Goal: Ask a question

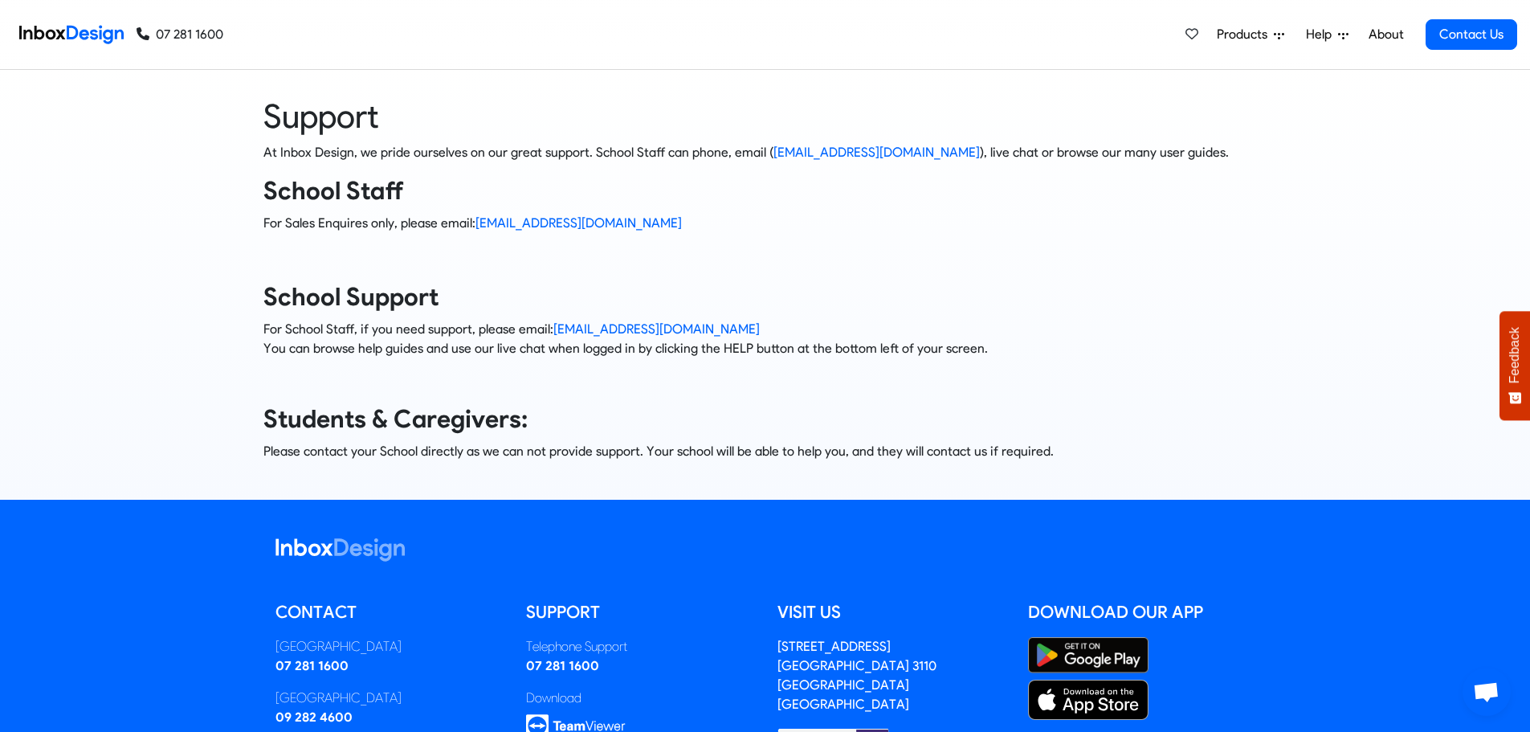
click at [1484, 691] on span "Open chat" at bounding box center [1486, 693] width 27 height 22
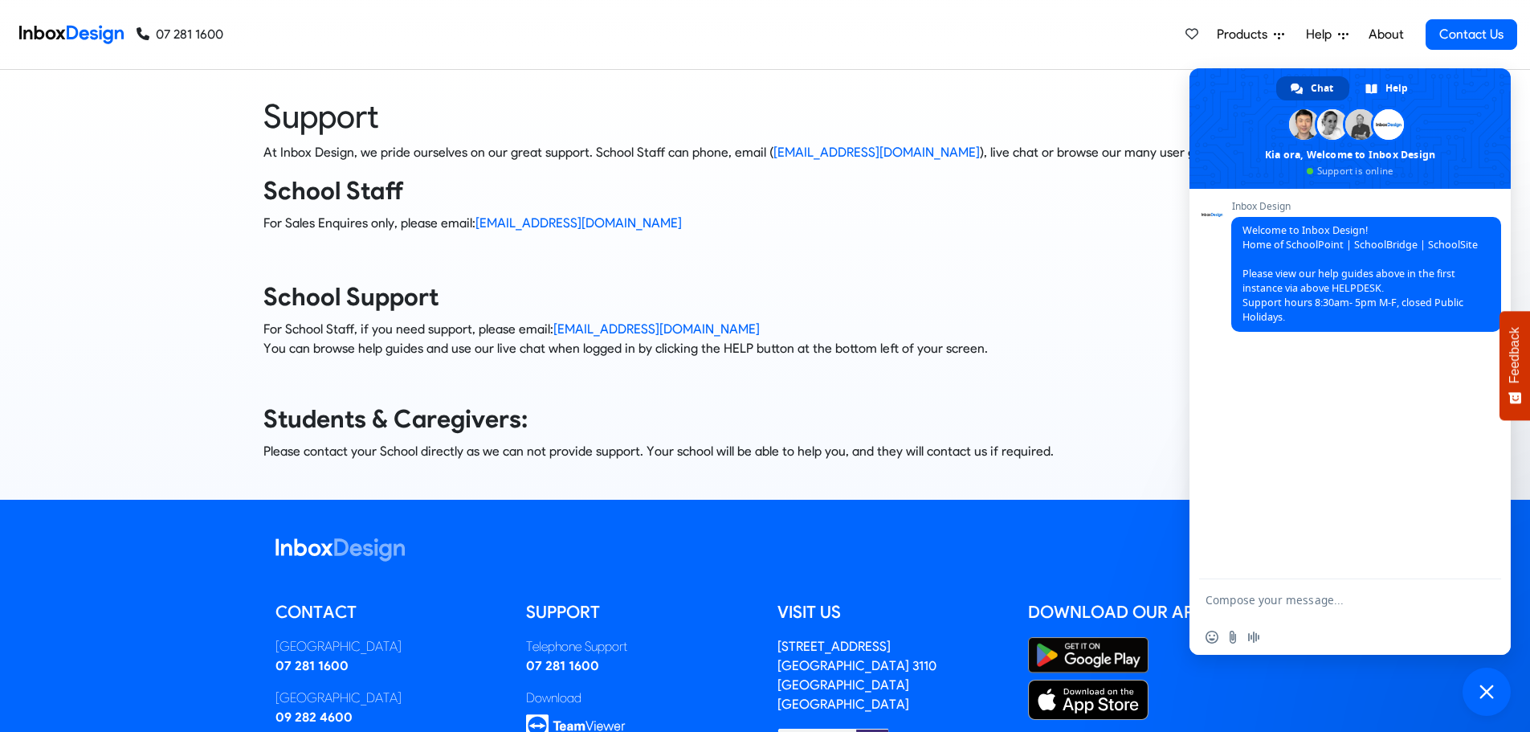
click at [1279, 597] on textarea "Compose your message..." at bounding box center [1333, 600] width 254 height 14
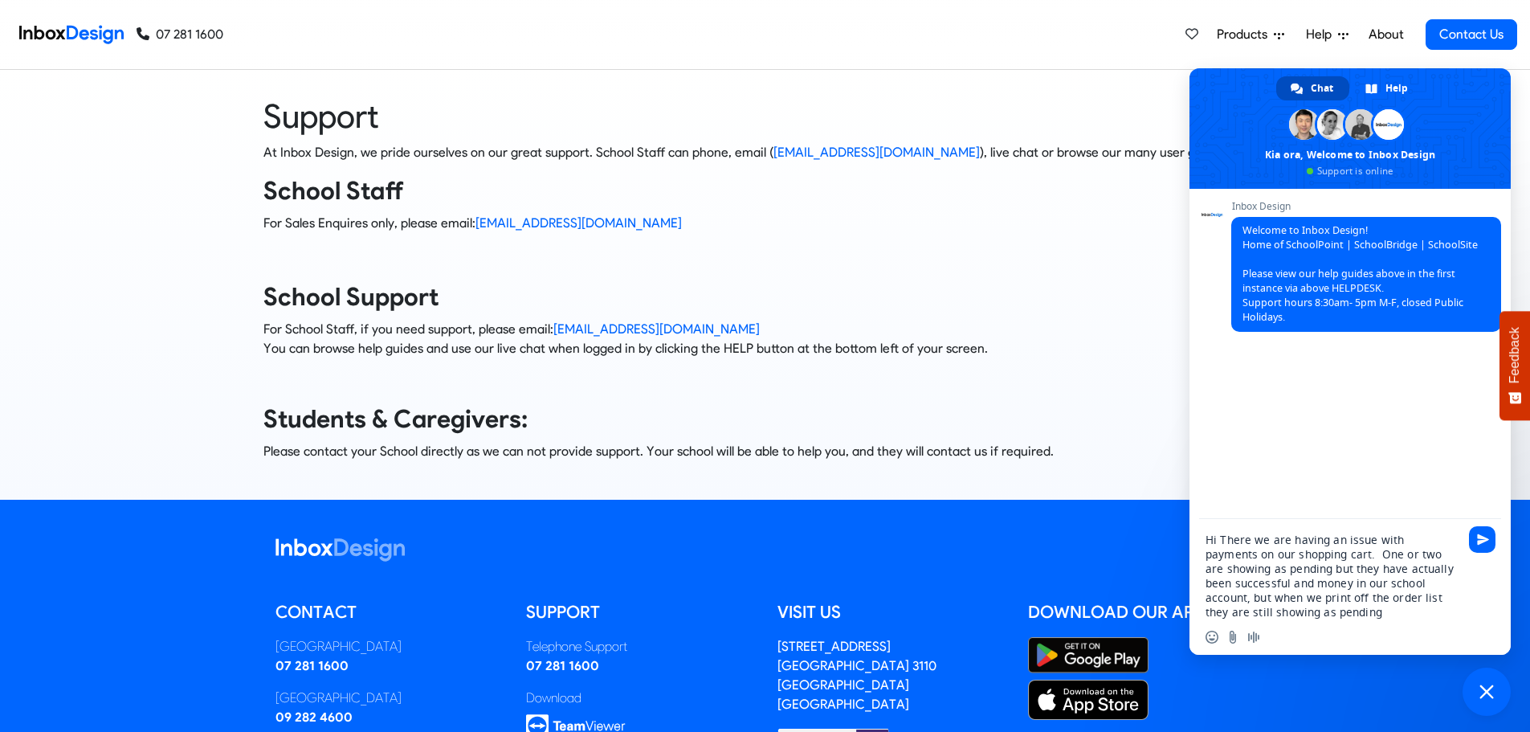
type textarea "Hi There we are having an issue with payments on our shopping cart. One or two …"
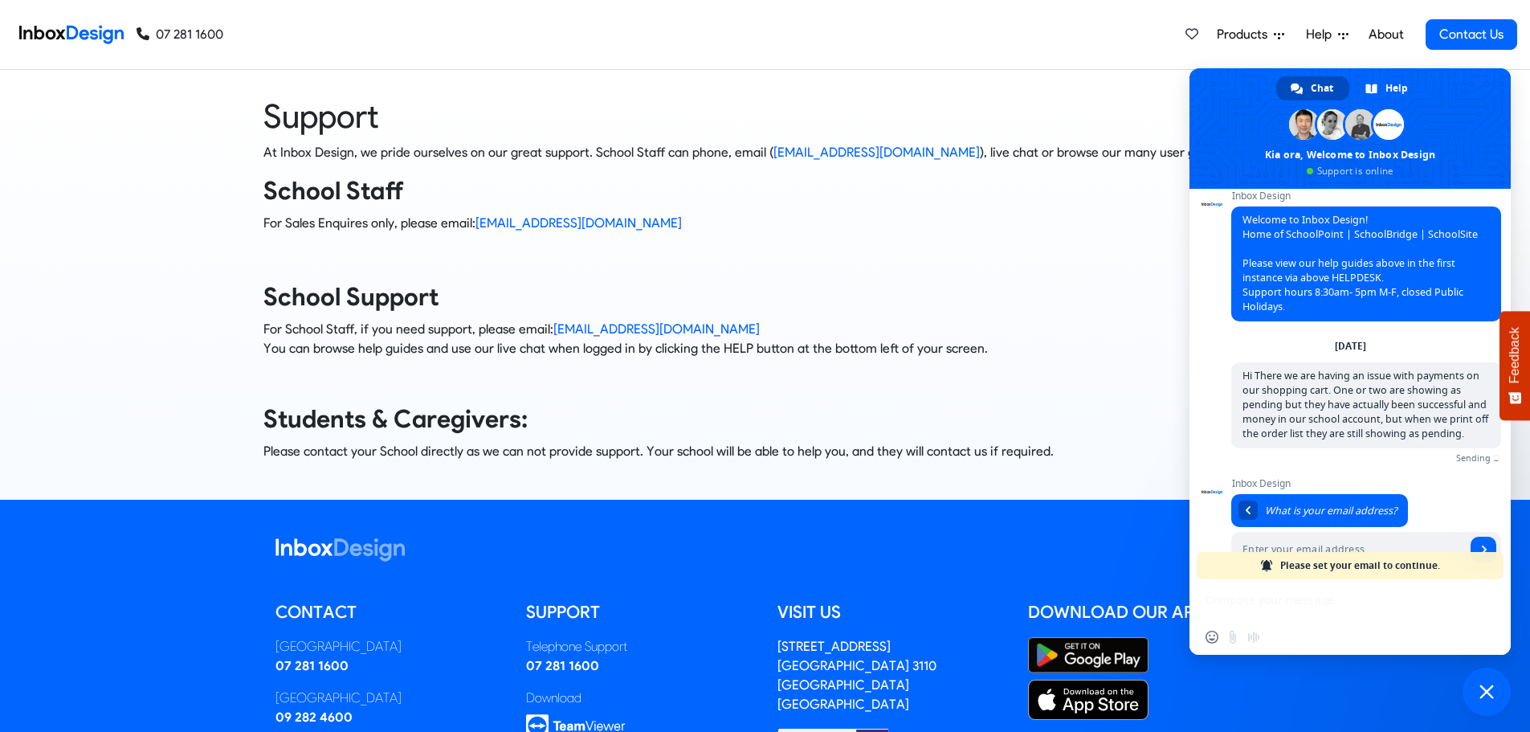
scroll to position [43, 0]
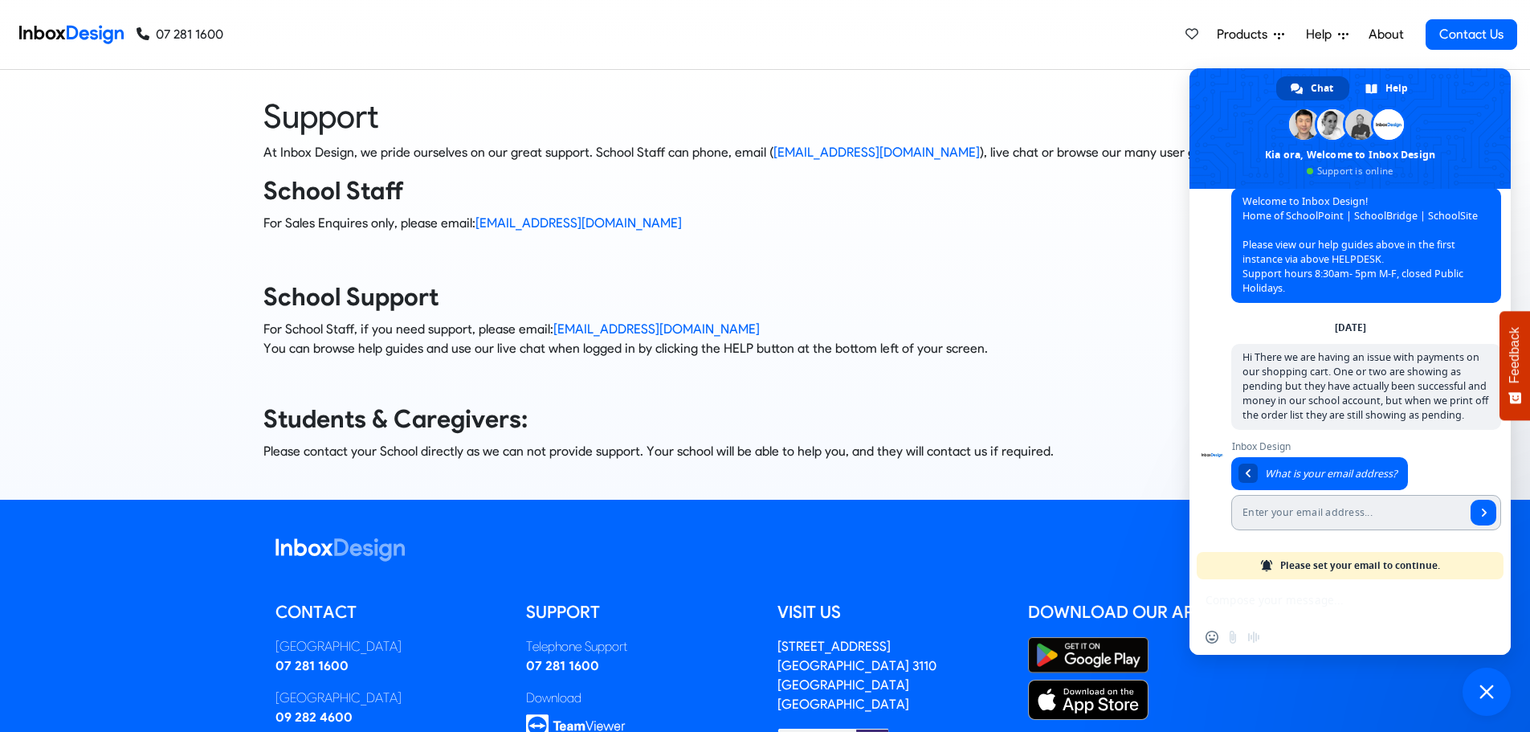
click at [1292, 513] on input "Enter your email address..." at bounding box center [1348, 512] width 235 height 35
type input "t.olney@maristcollege.school.nz"
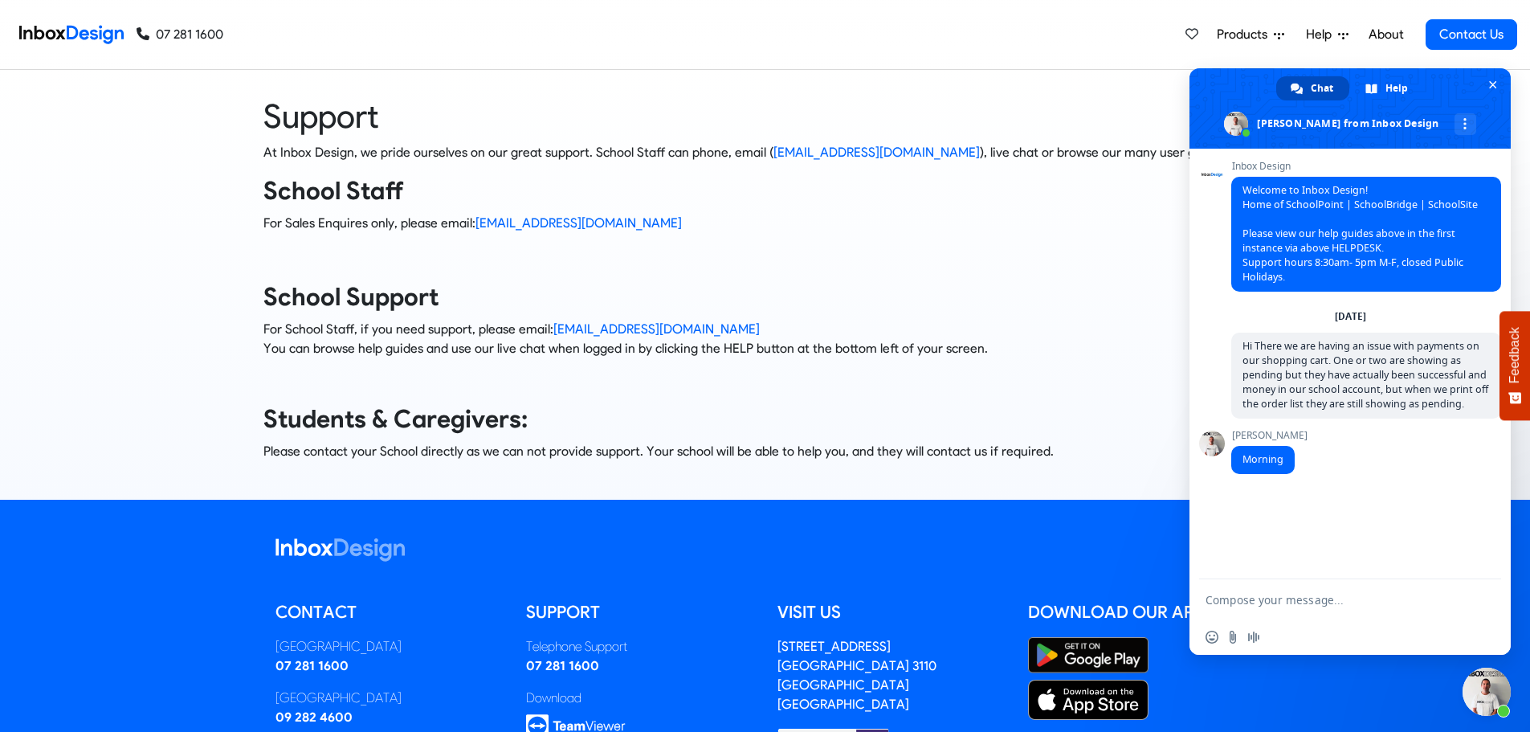
click at [1274, 605] on textarea "Compose your message..." at bounding box center [1333, 600] width 254 height 14
type textarea "Hi there"
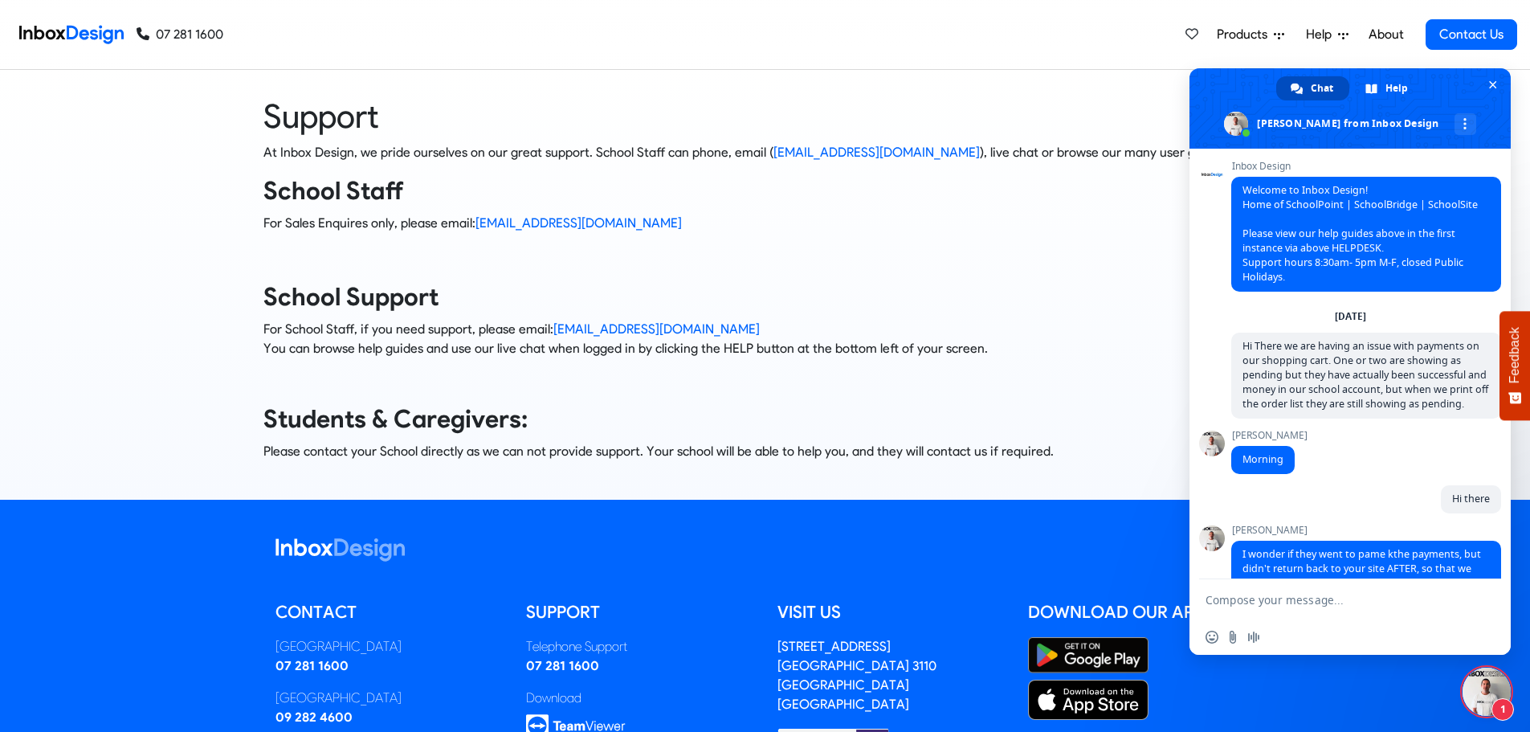
scroll to position [66, 0]
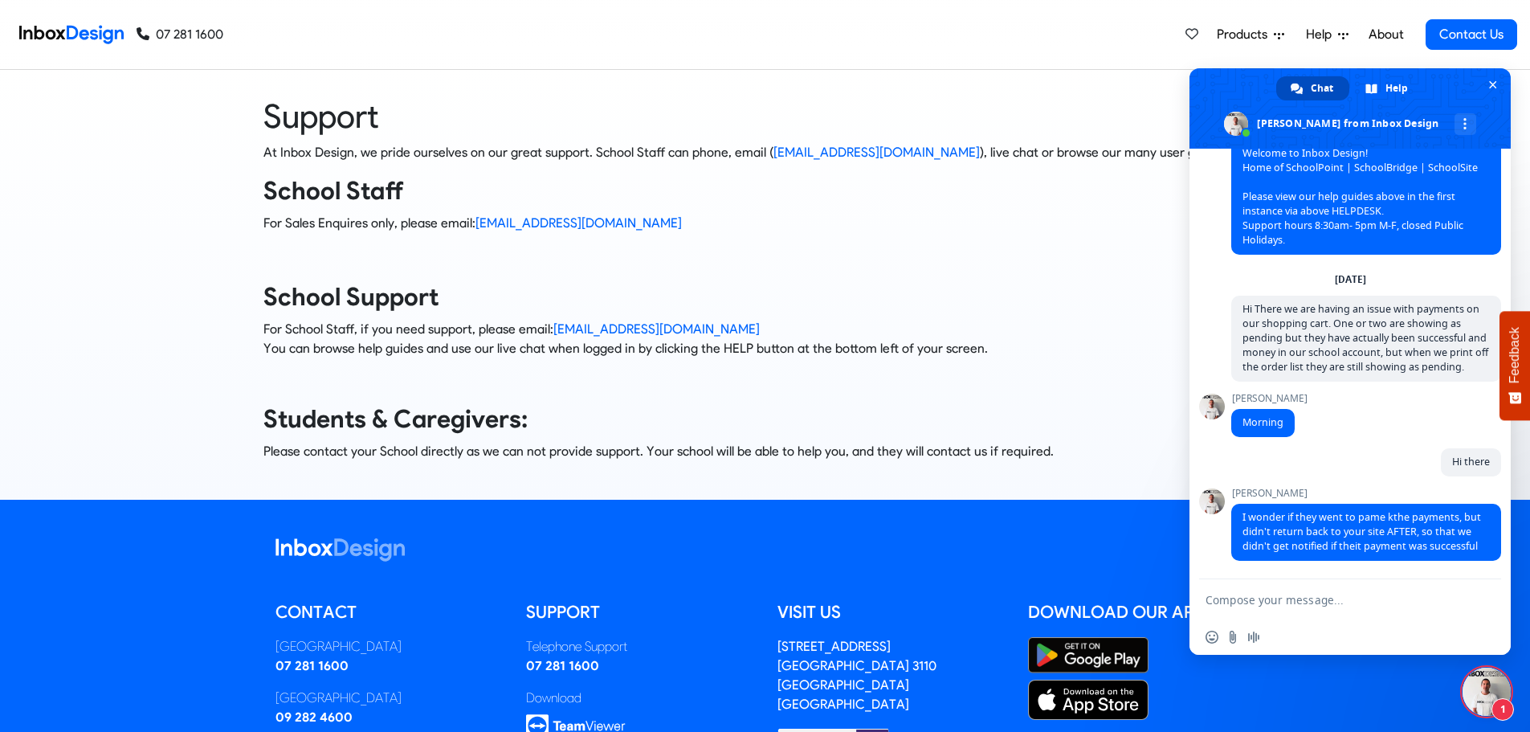
click at [1302, 605] on textarea "Compose your message..." at bounding box center [1333, 600] width 254 height 14
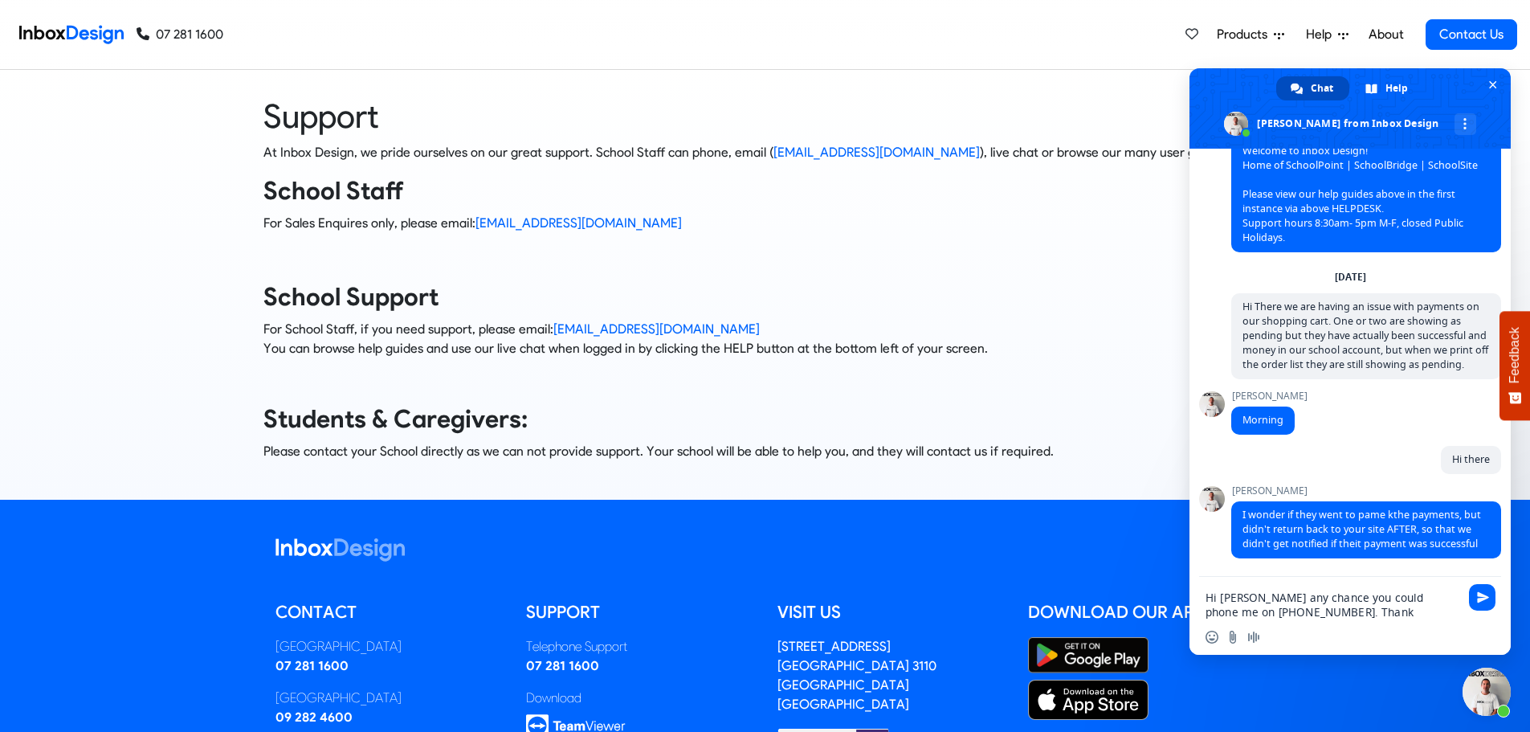
type textarea "Hi [PERSON_NAME] any chance you could phone me on [PHONE_NUMBER]. Thanks"
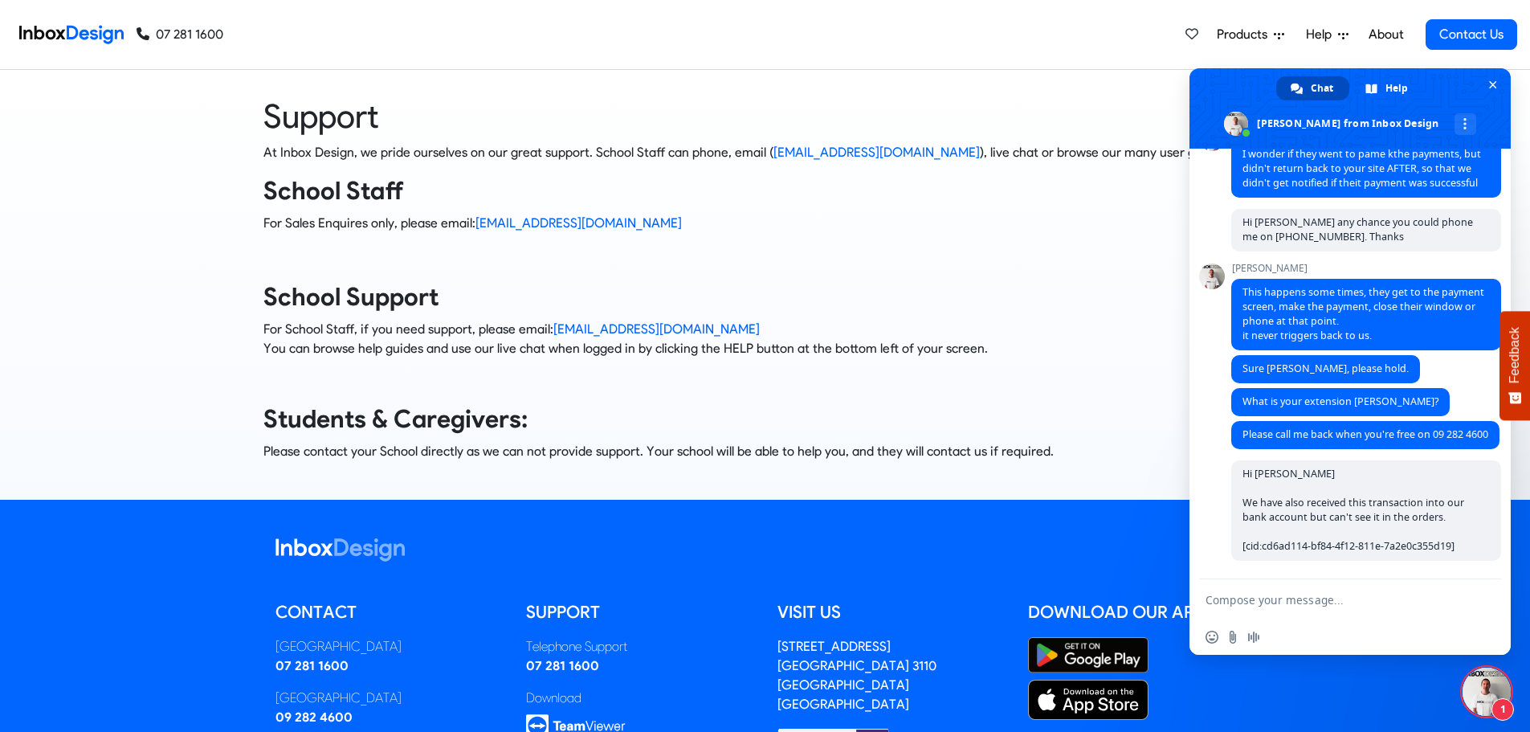
scroll to position [646, 0]
